Goal: Information Seeking & Learning: Learn about a topic

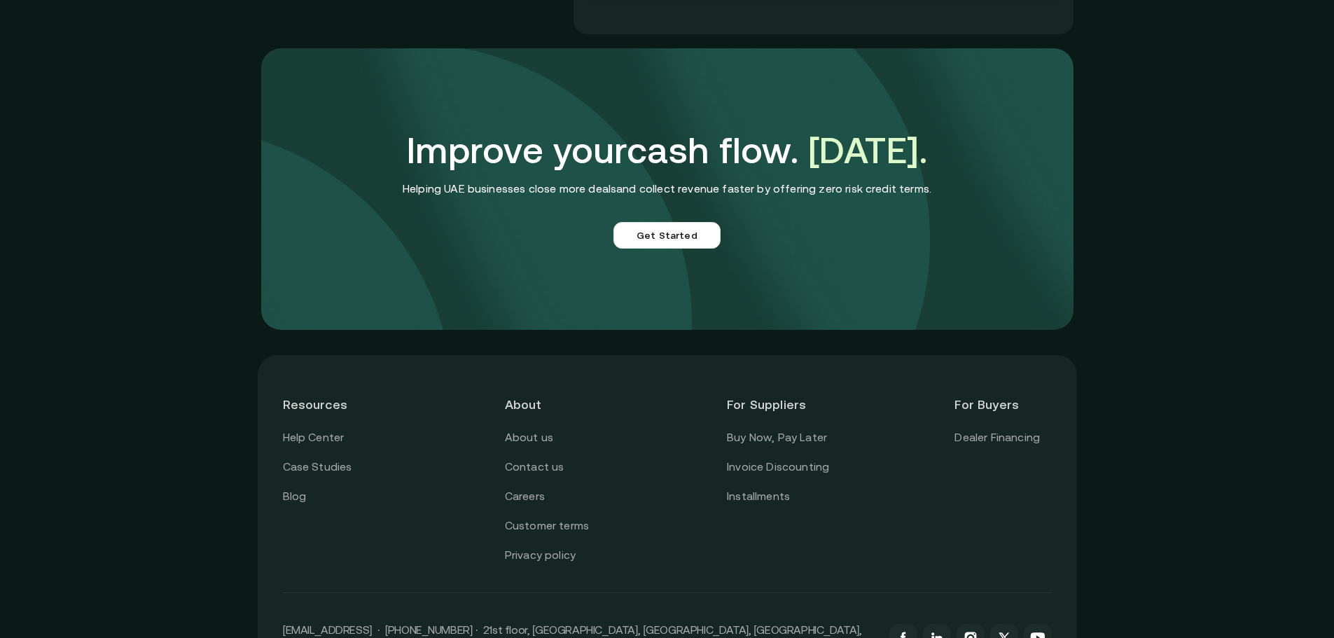
scroll to position [3502, 0]
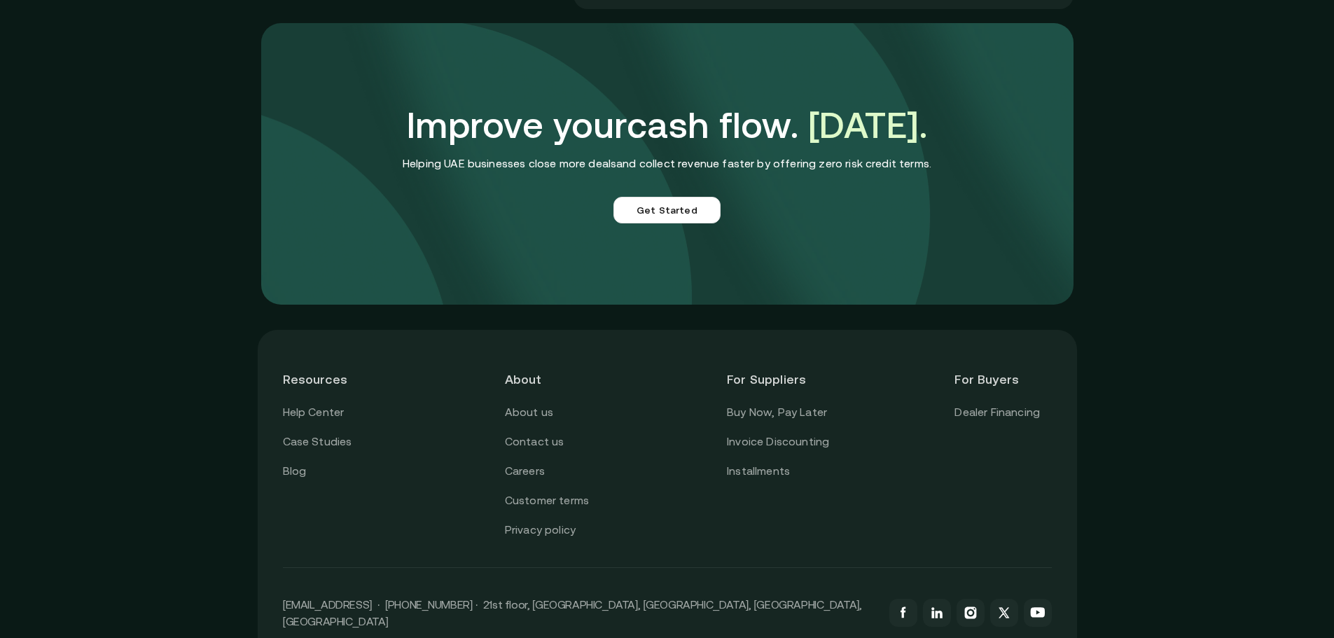
click at [792, 378] on header "For Suppliers" at bounding box center [778, 379] width 102 height 48
drag, startPoint x: 857, startPoint y: 443, endPoint x: 729, endPoint y: 446, distance: 128.2
click at [729, 446] on div "Resources Help Center Case Studies Blog About About us Contact us Careers Custo…" at bounding box center [667, 447] width 769 height 184
copy link "Invoice Discounting"
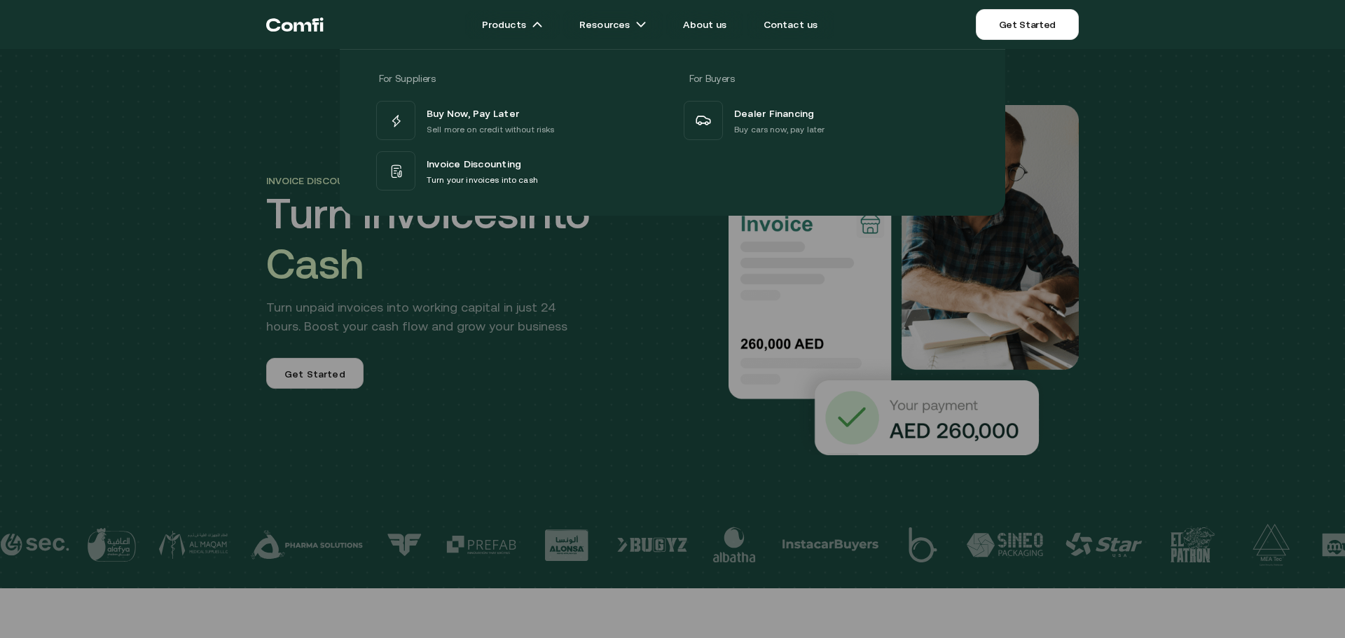
click at [232, 278] on div at bounding box center [672, 368] width 1345 height 638
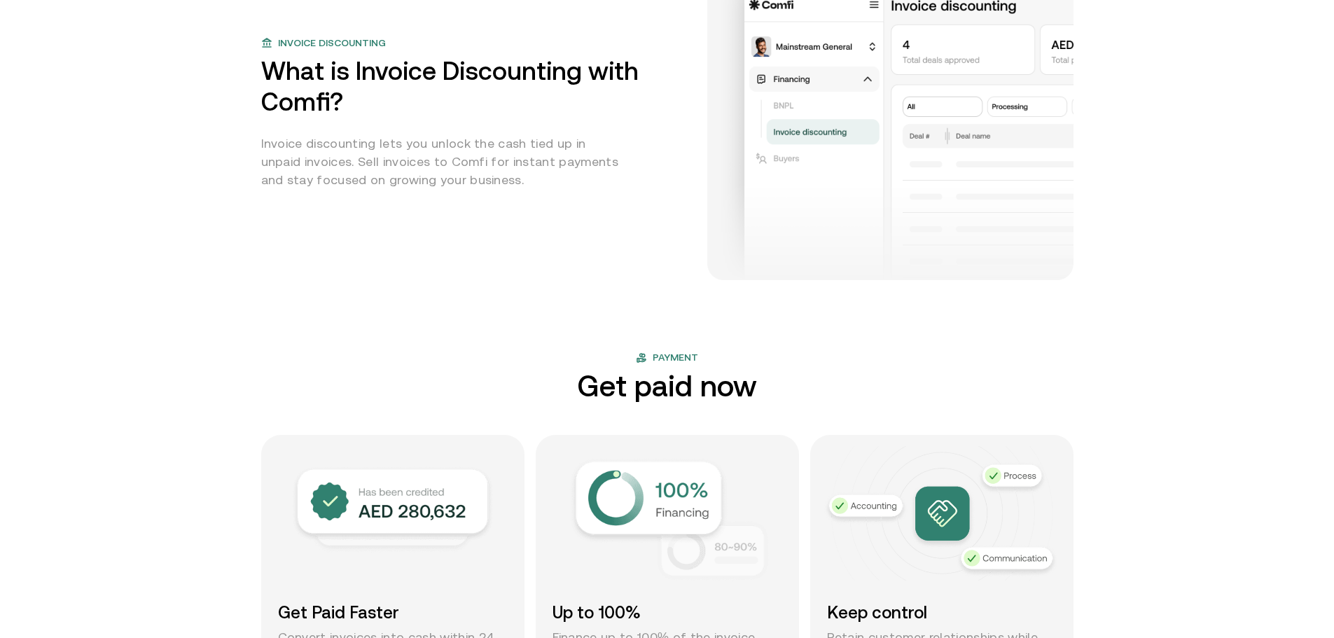
scroll to position [911, 0]
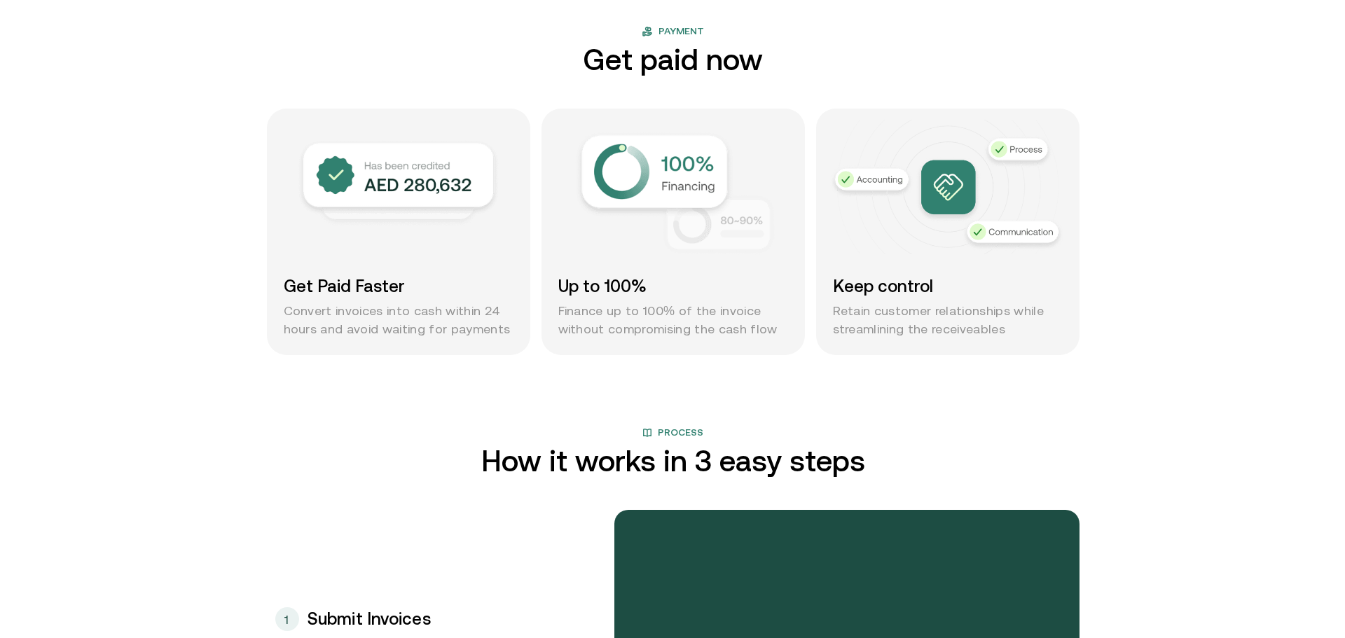
scroll to position [0, 0]
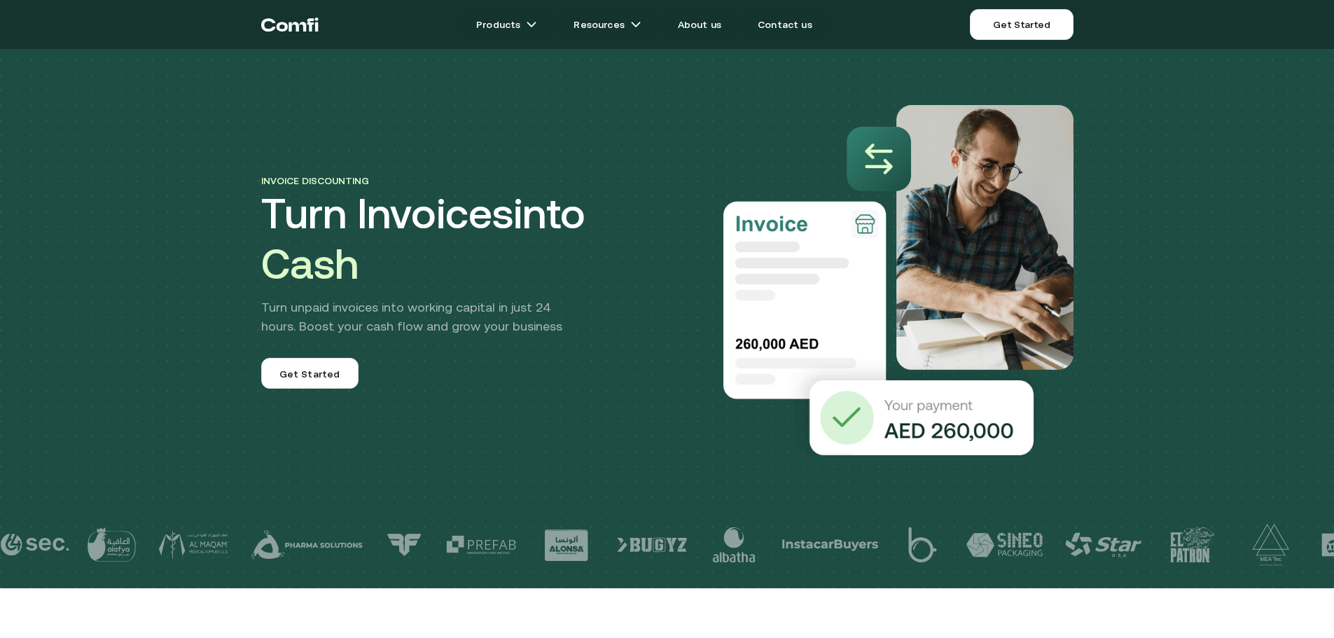
click at [408, 385] on div "Invoice discounting Turn Invoices into Cash Turn unpaid invoices into working c…" at bounding box center [464, 280] width 406 height 217
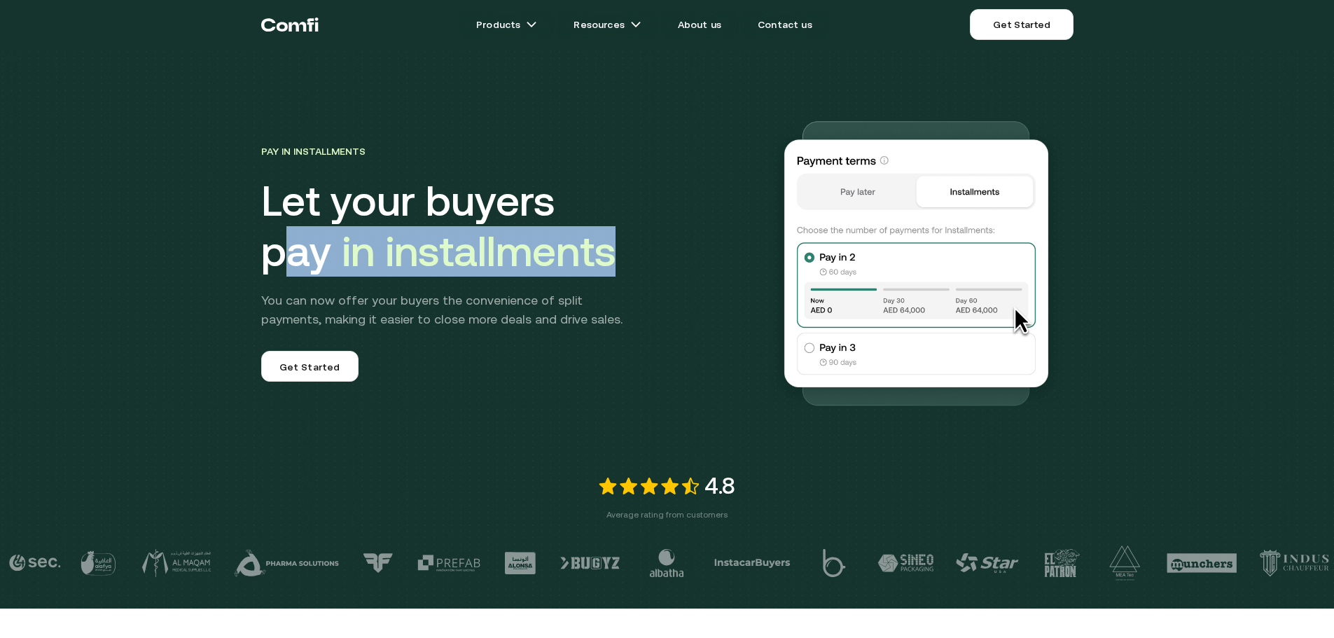
drag, startPoint x: 285, startPoint y: 250, endPoint x: 639, endPoint y: 243, distance: 354.5
click at [639, 243] on div "Pay in Installments Let your buyers pay in installments You can now offer your …" at bounding box center [667, 234] width 841 height 370
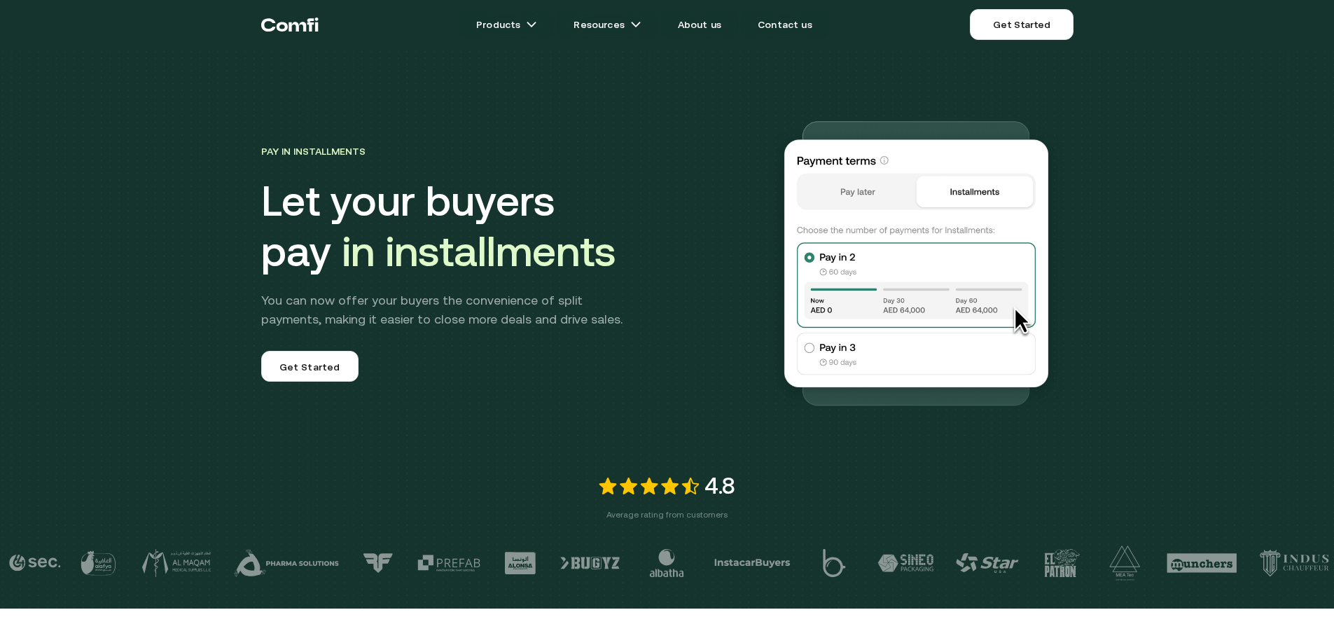
click at [238, 193] on div "Pay in Installments Let your buyers pay in installments You can now offer your …" at bounding box center [667, 304] width 1334 height 609
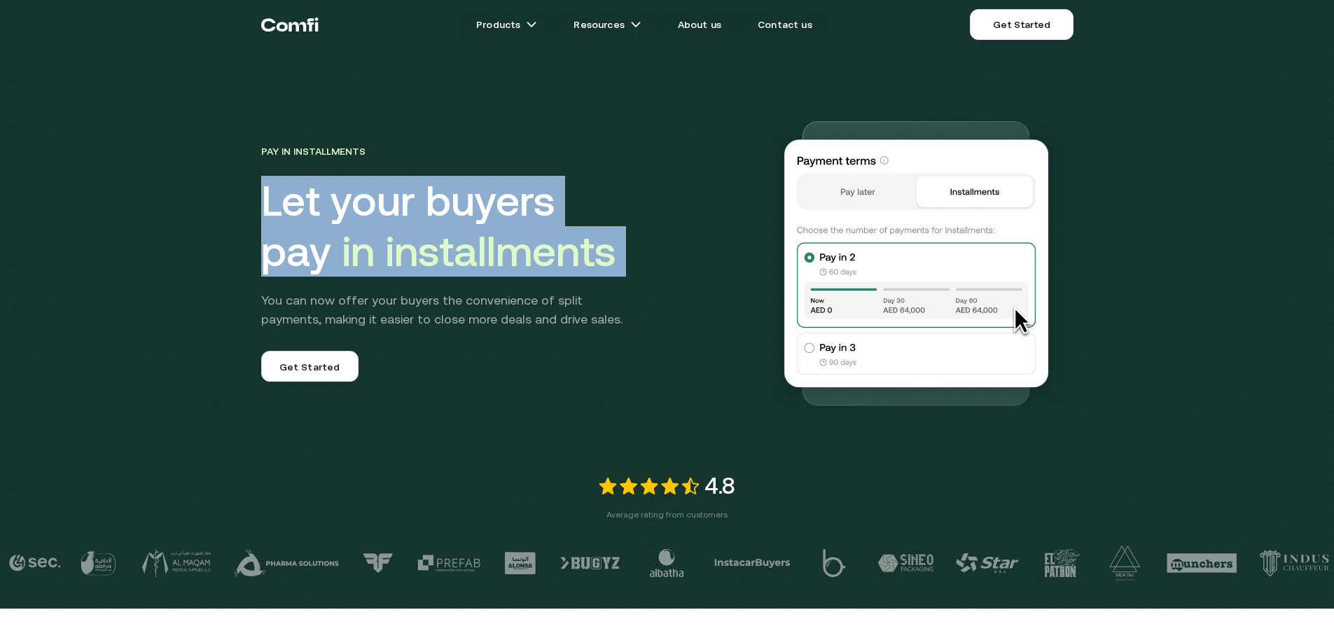
drag, startPoint x: 238, startPoint y: 193, endPoint x: 635, endPoint y: 261, distance: 403.0
click at [635, 261] on div "Pay in Installments Let your buyers pay in installments You can now offer your …" at bounding box center [667, 304] width 1334 height 609
copy h1 "Let your buyers pay in installments"
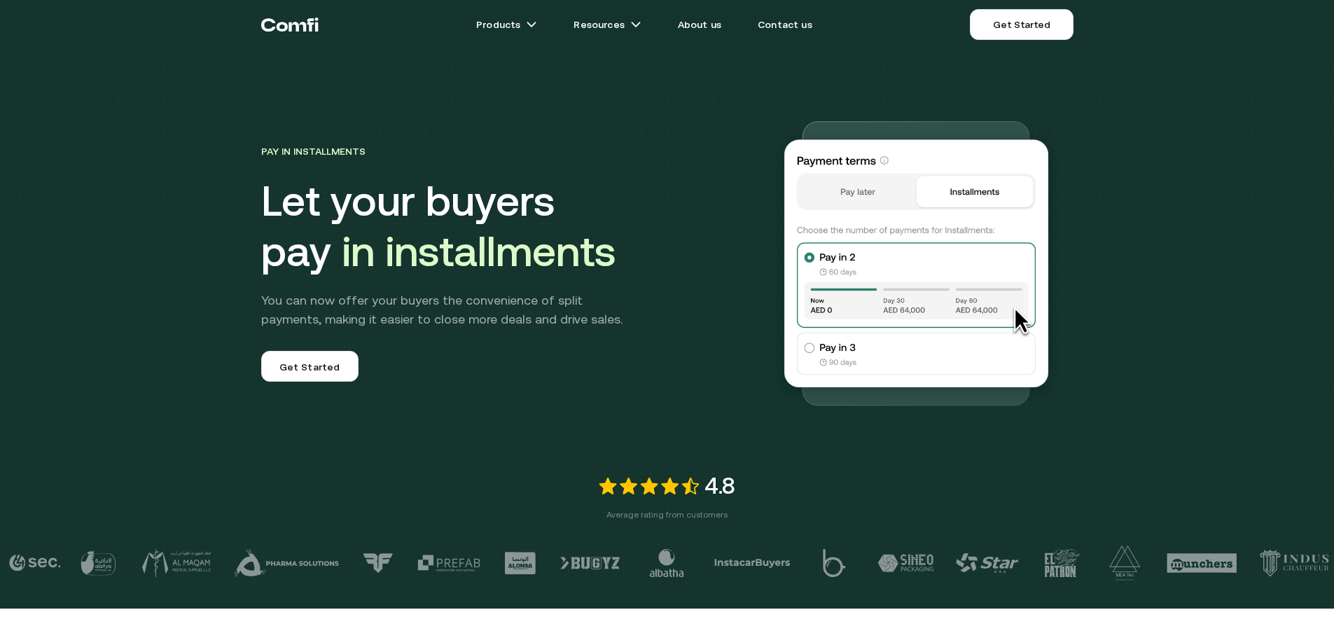
drag, startPoint x: 1305, startPoint y: 86, endPoint x: 778, endPoint y: 80, distance: 526.8
click at [733, 151] on div "Pay in Installments Let your buyers pay in installments You can now offer your …" at bounding box center [499, 262] width 476 height 240
